Goal: Task Accomplishment & Management: Manage account settings

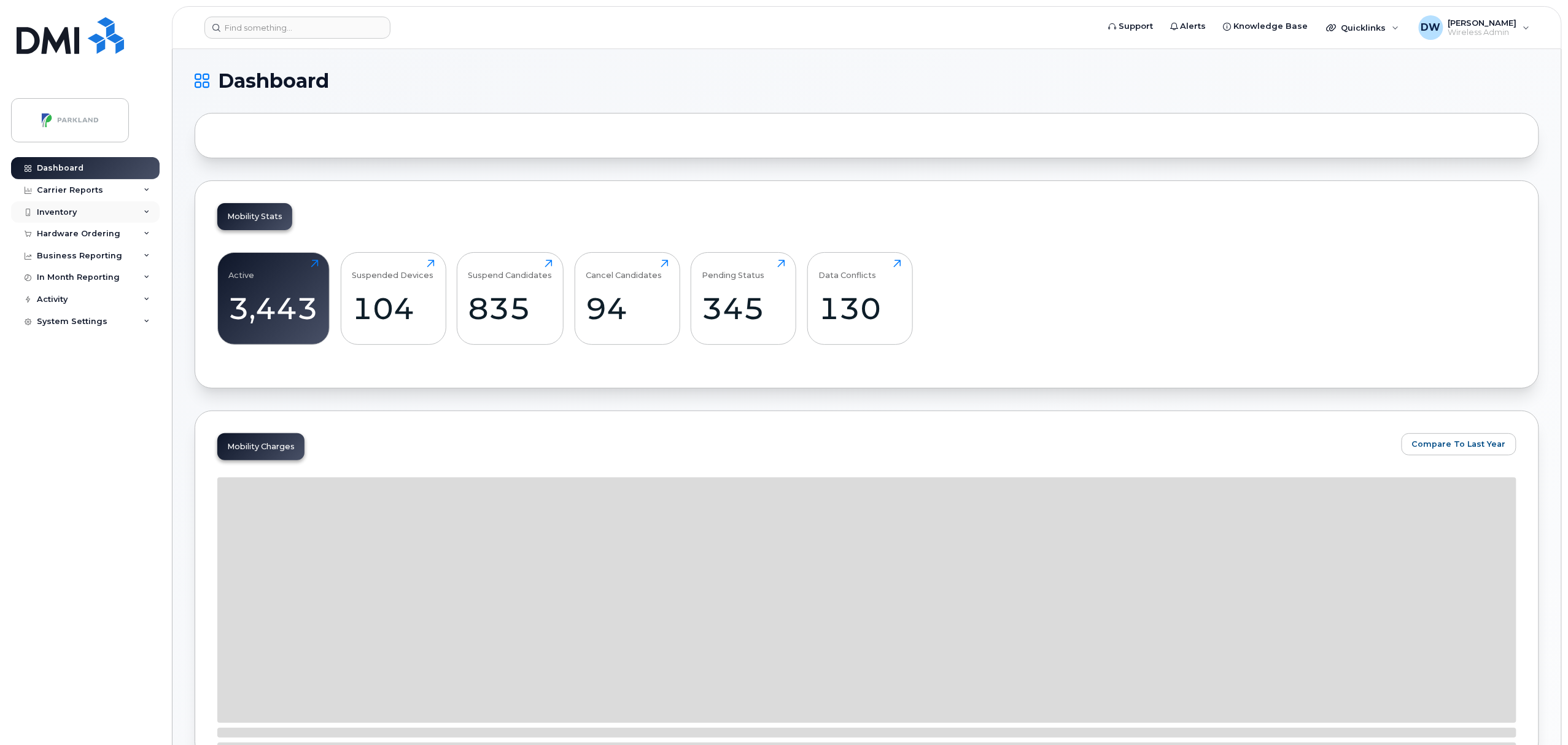
click at [57, 210] on div "Inventory" at bounding box center [57, 212] width 40 height 10
click at [84, 232] on div "Mobility Devices" at bounding box center [77, 234] width 69 height 11
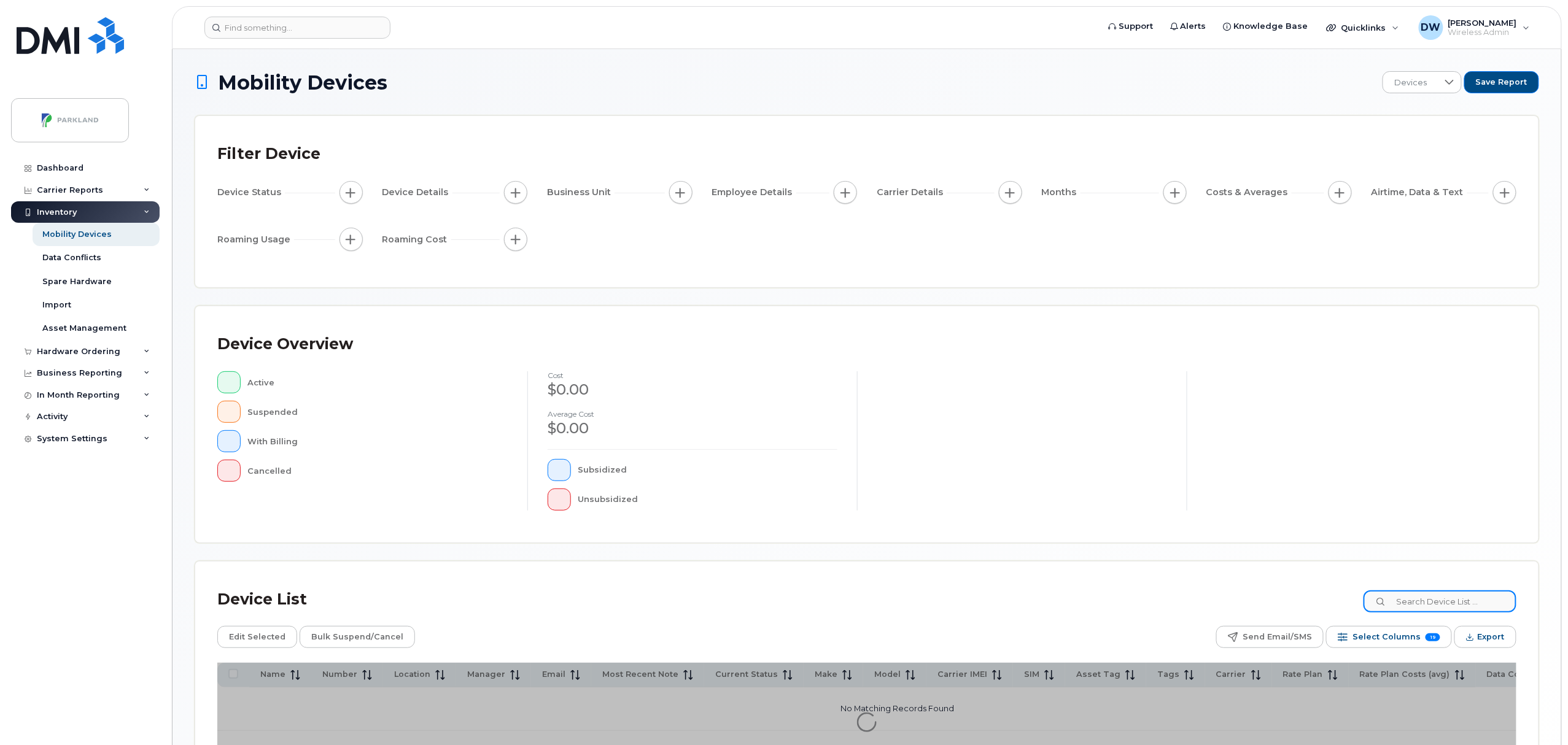
click at [1414, 597] on input at bounding box center [1440, 602] width 153 height 22
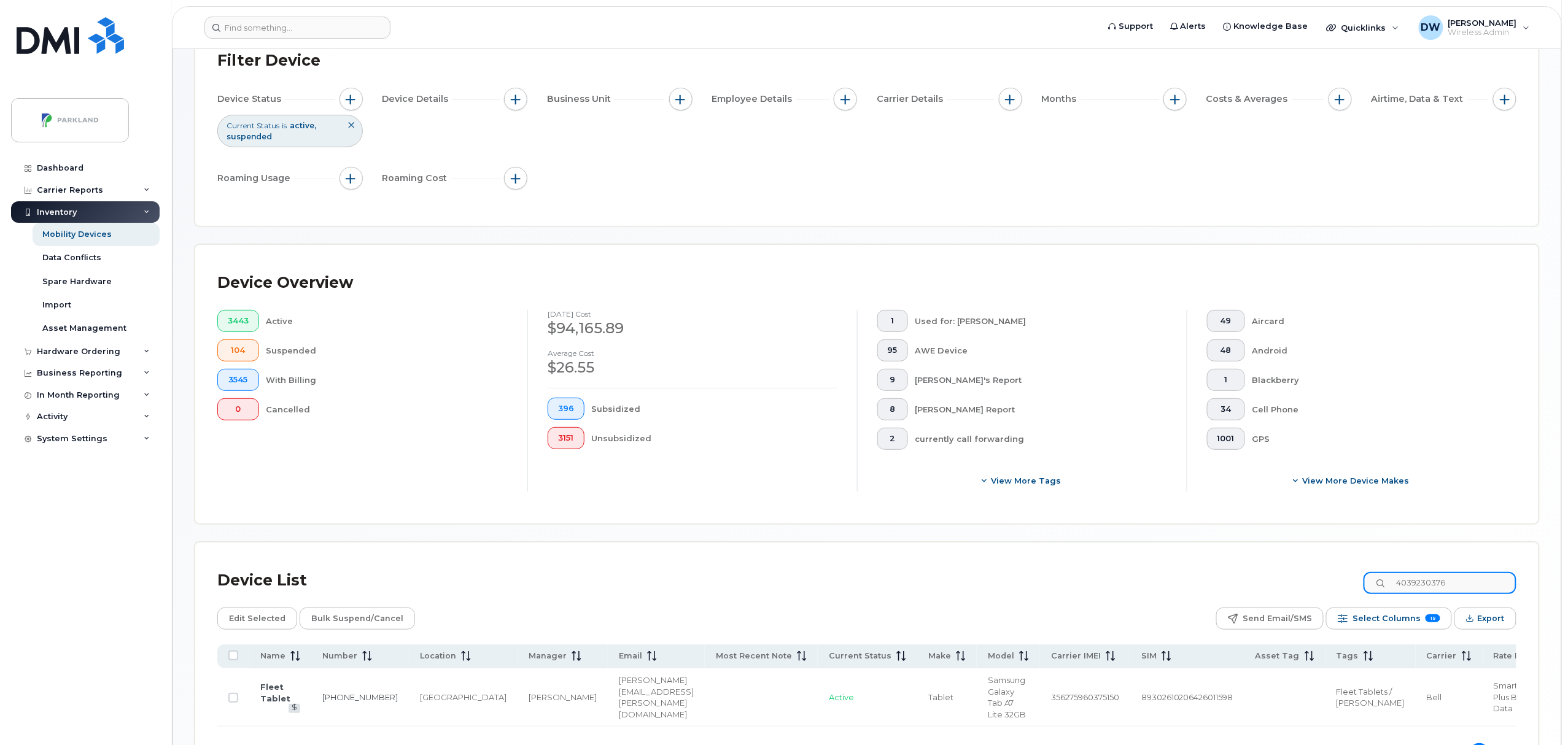
scroll to position [100, 0]
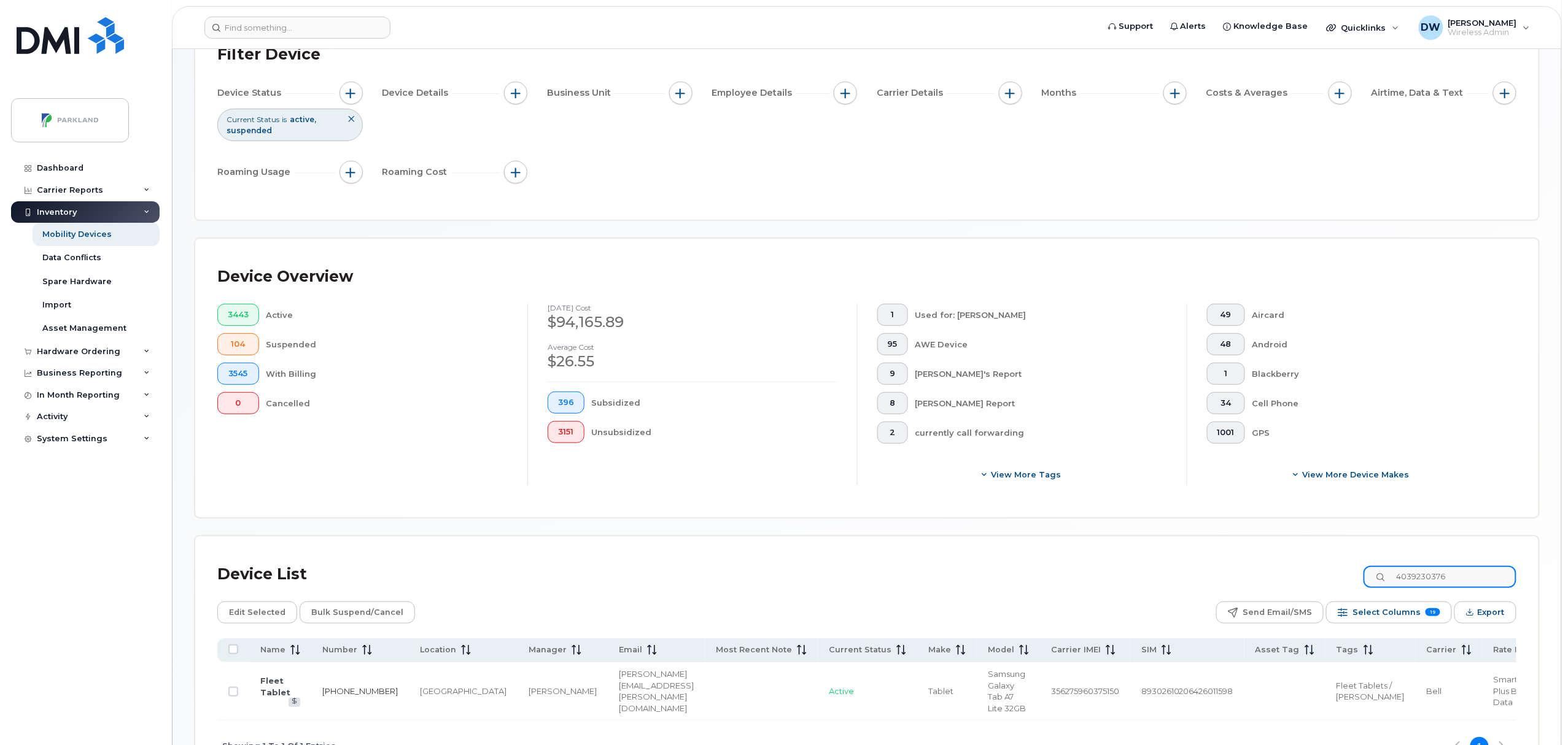
type input "4039230376"
click at [335, 691] on link "[PHONE_NUMBER]" at bounding box center [360, 691] width 75 height 10
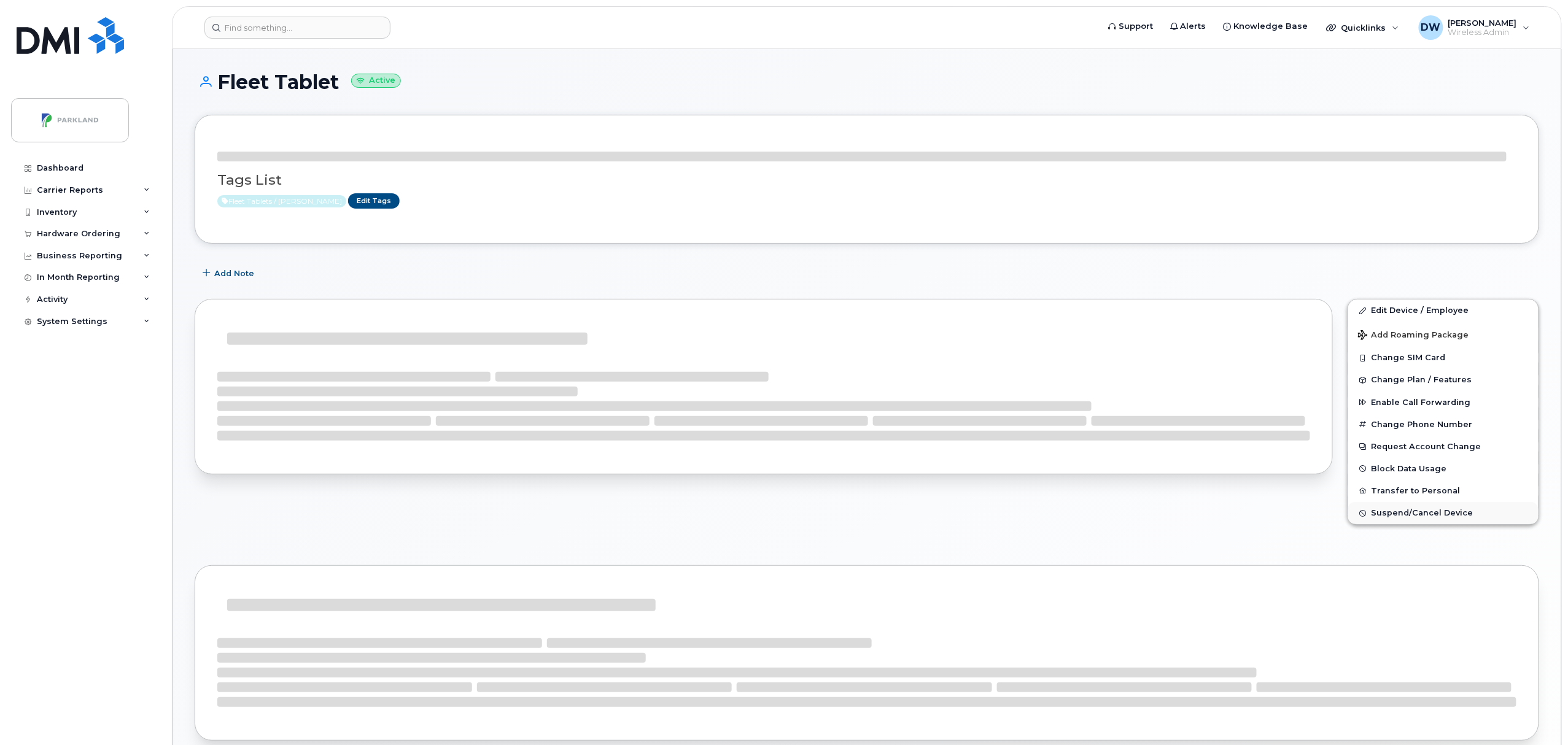
click at [1408, 511] on span "Suspend/Cancel Device" at bounding box center [1423, 514] width 102 height 9
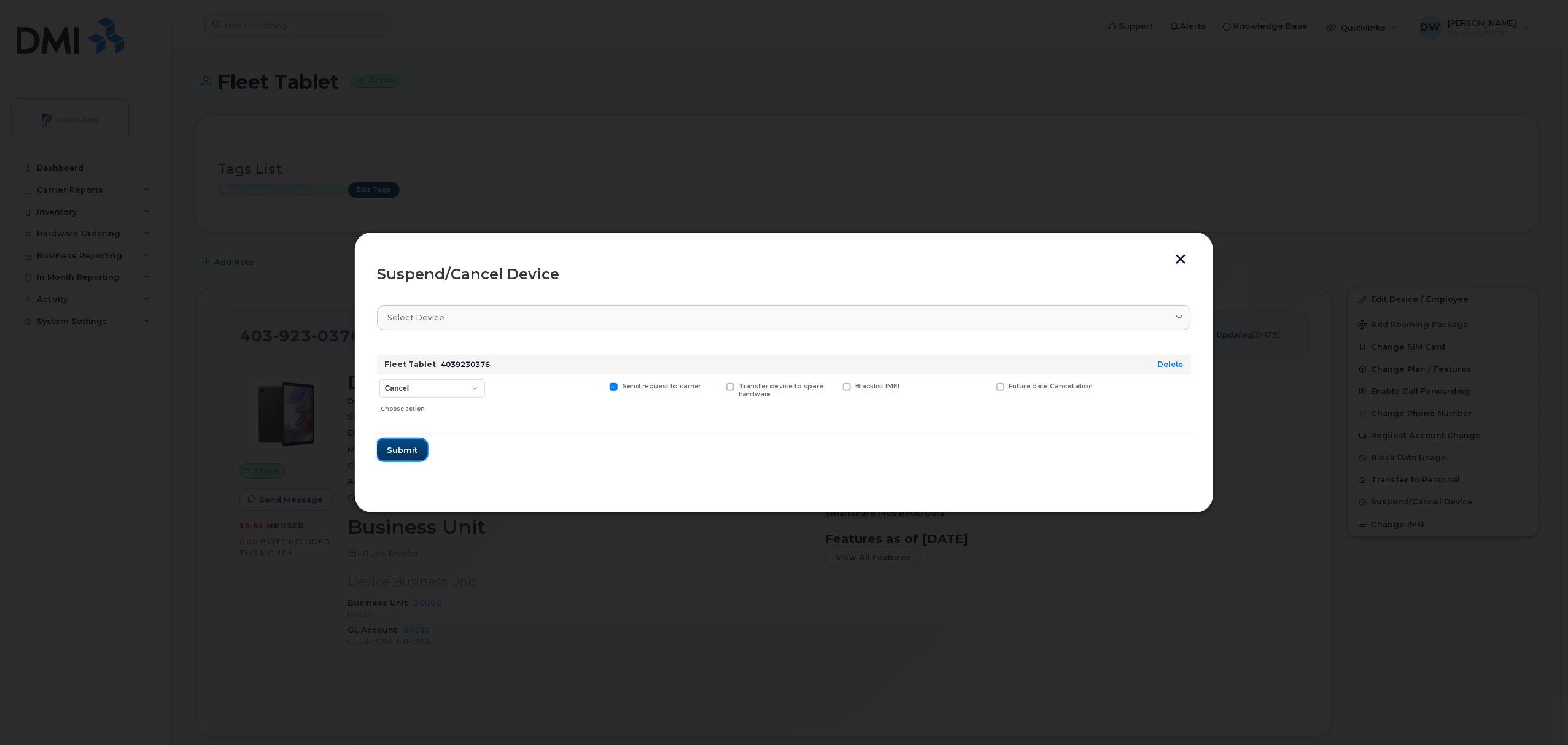
click at [403, 450] on span "Submit" at bounding box center [402, 450] width 31 height 12
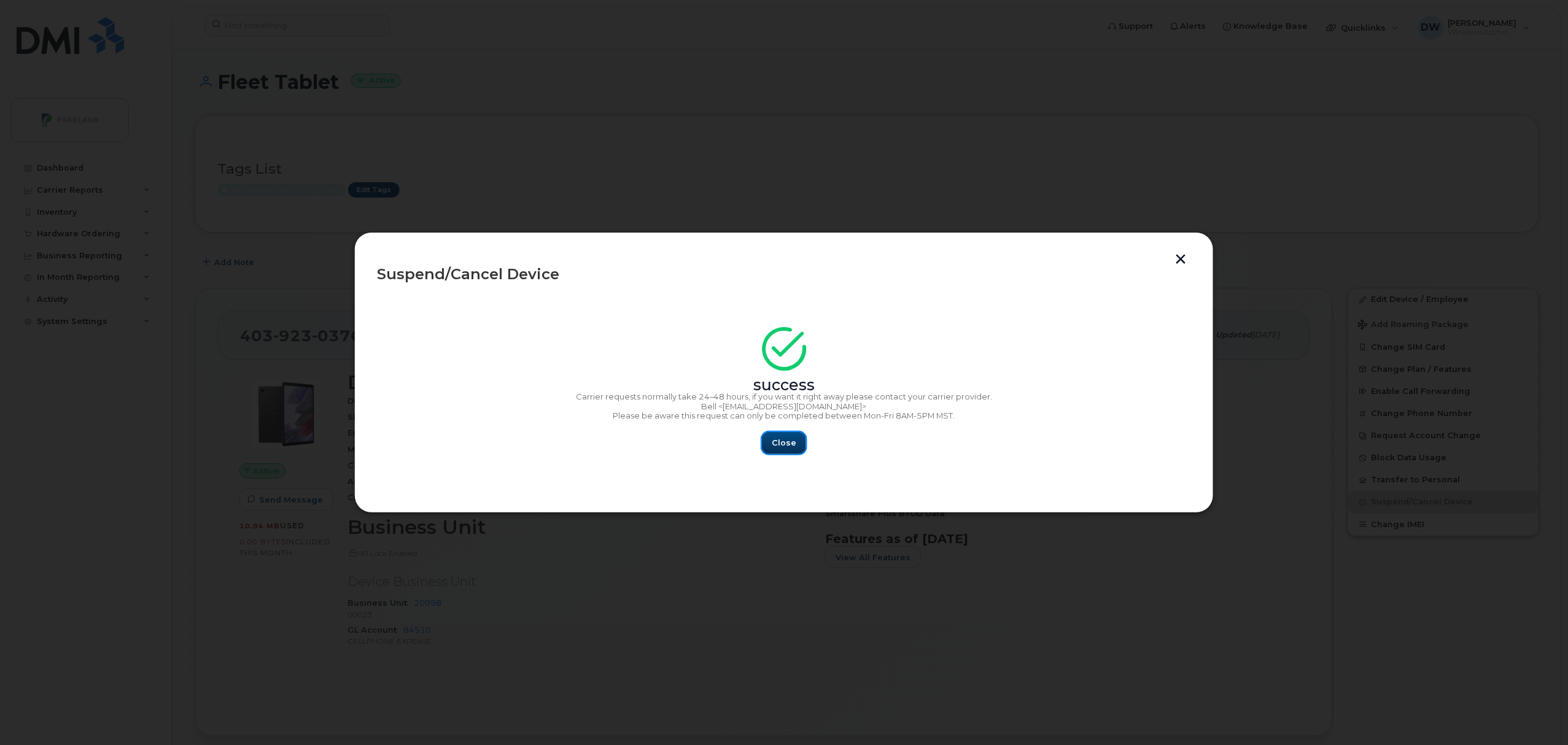
click at [789, 445] on span "Close" at bounding box center [784, 443] width 25 height 12
